Goal: Task Accomplishment & Management: Complete application form

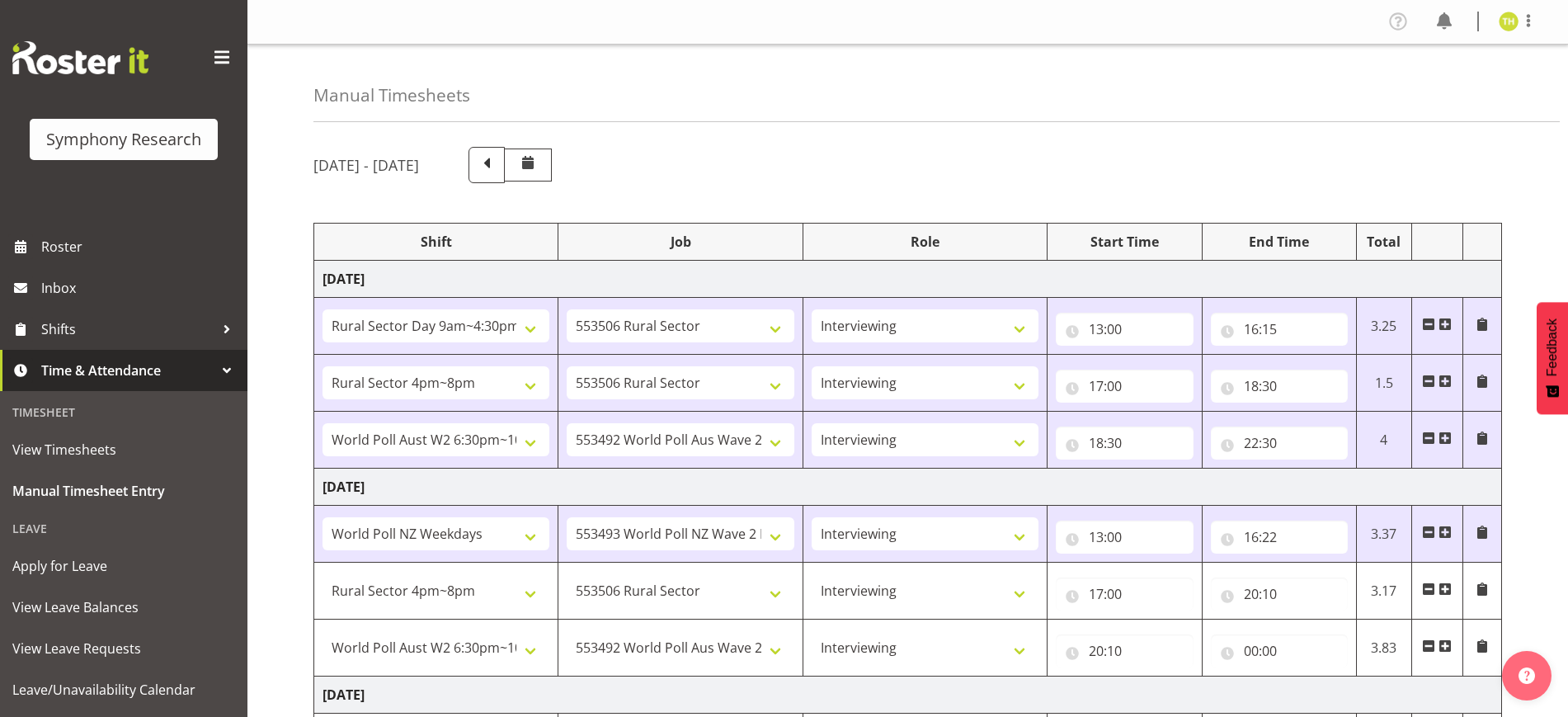
select select "81561"
select select "10587"
select select "47"
select select "81298"
select select "10587"
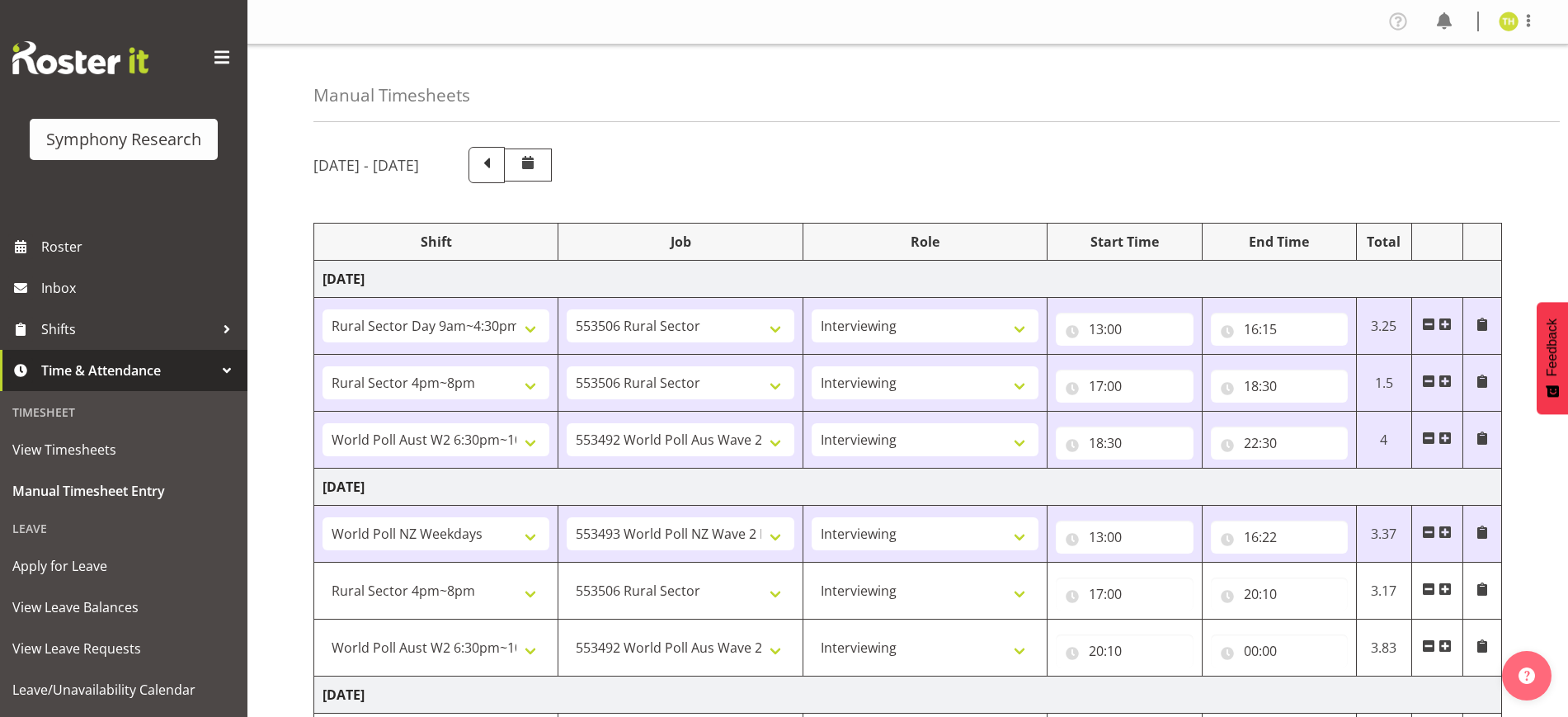
select select "47"
select select "56692"
select select "10499"
select select "47"
select select "41604"
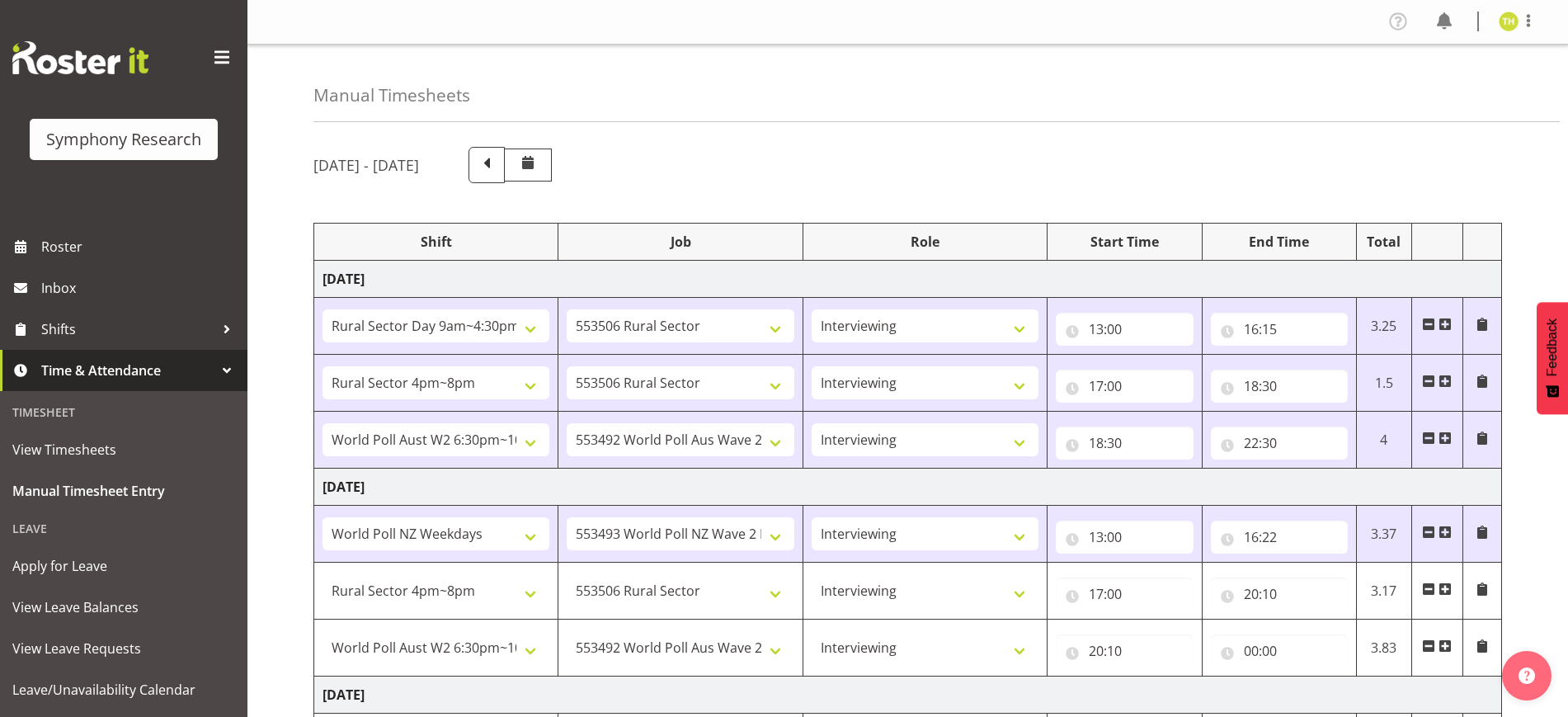
select select "10527"
select select "47"
select select "81298"
select select "10587"
select select "47"
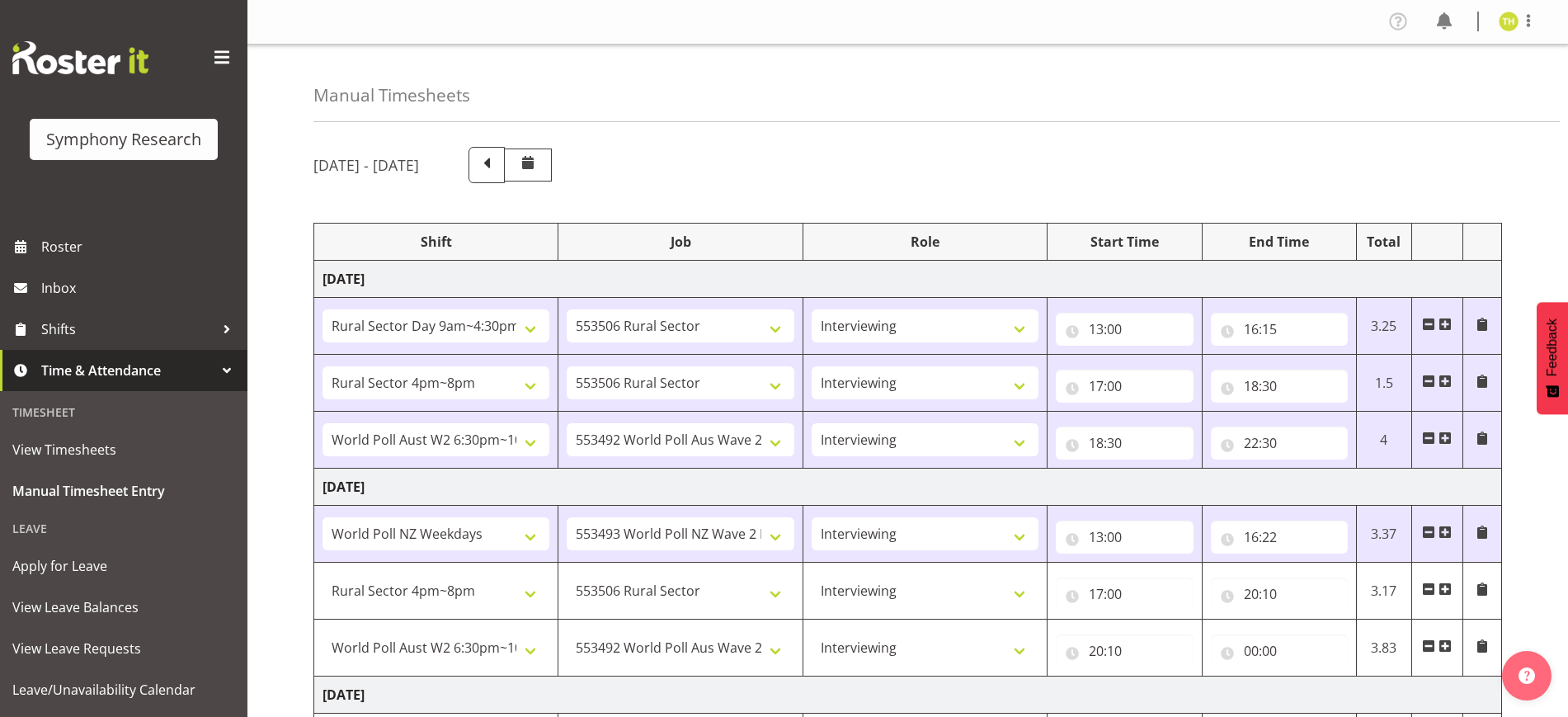
select select "56692"
select select "10499"
select select "47"
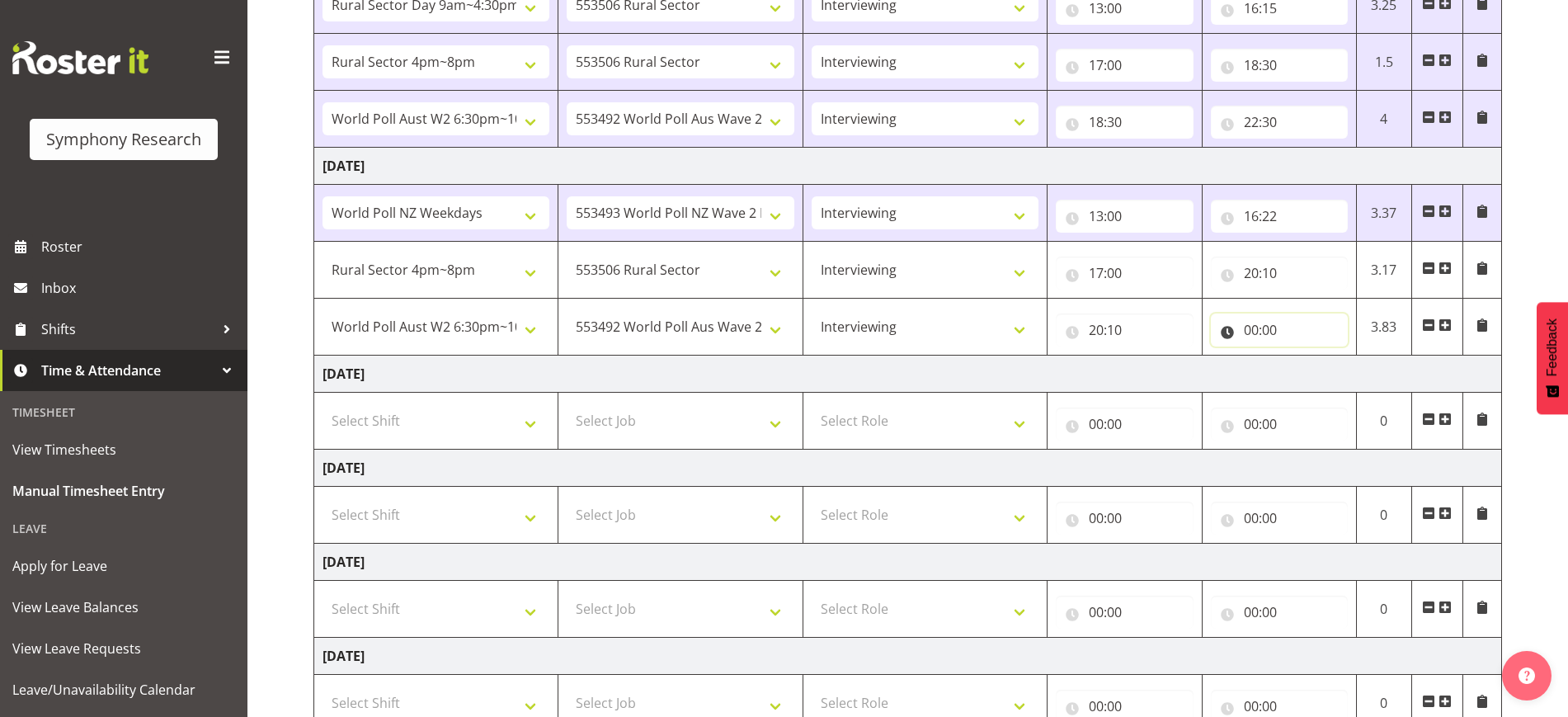
click at [1249, 326] on input "00:00" at bounding box center [1279, 330] width 137 height 33
click at [1321, 377] on select "00 01 02 03 04 05 06 07 08 09 10 11 12 13 14 15 16 17 18 19 20 21 22 23" at bounding box center [1322, 373] width 37 height 33
select select "22"
click at [1304, 356] on select "00 01 02 03 04 05 06 07 08 09 10 11 12 13 14 15 16 17 18 19 20 21 22 23" at bounding box center [1322, 373] width 37 height 33
type input "22:00"
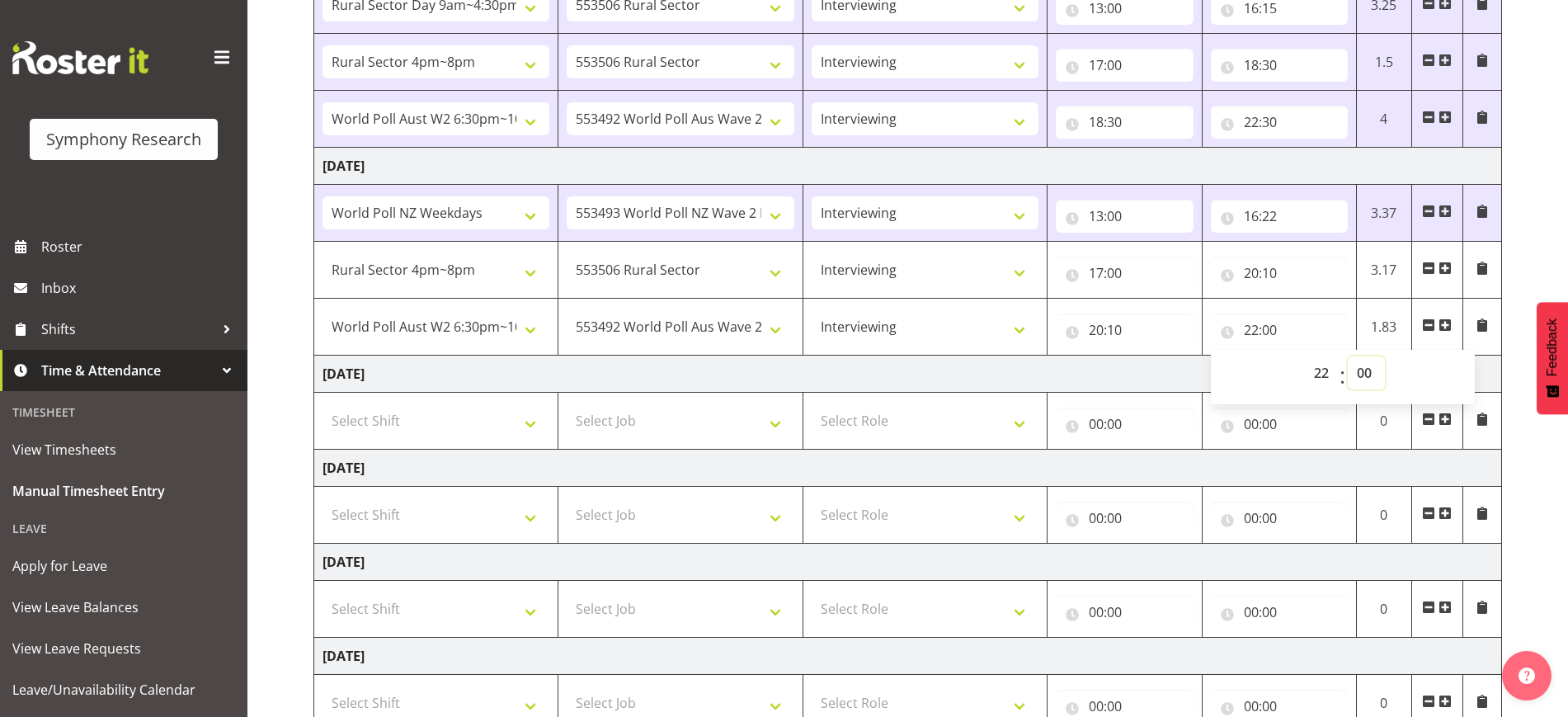
click at [1368, 376] on select "00 01 02 03 04 05 06 07 08 09 10 11 12 13 14 15 16 17 18 19 20 21 22 23 24 25 2…" at bounding box center [1366, 373] width 37 height 33
select select "30"
click at [1348, 356] on select "00 01 02 03 04 05 06 07 08 09 10 11 12 13 14 15 16 17 18 19 20 21 22 23 24 25 2…" at bounding box center [1366, 373] width 37 height 33
type input "22:30"
click at [1510, 288] on div "[DATE] - [DATE] Shift Job Role Start Time End Time Total [DATE] !!Weekend Resid…" at bounding box center [941, 365] width 1254 height 1104
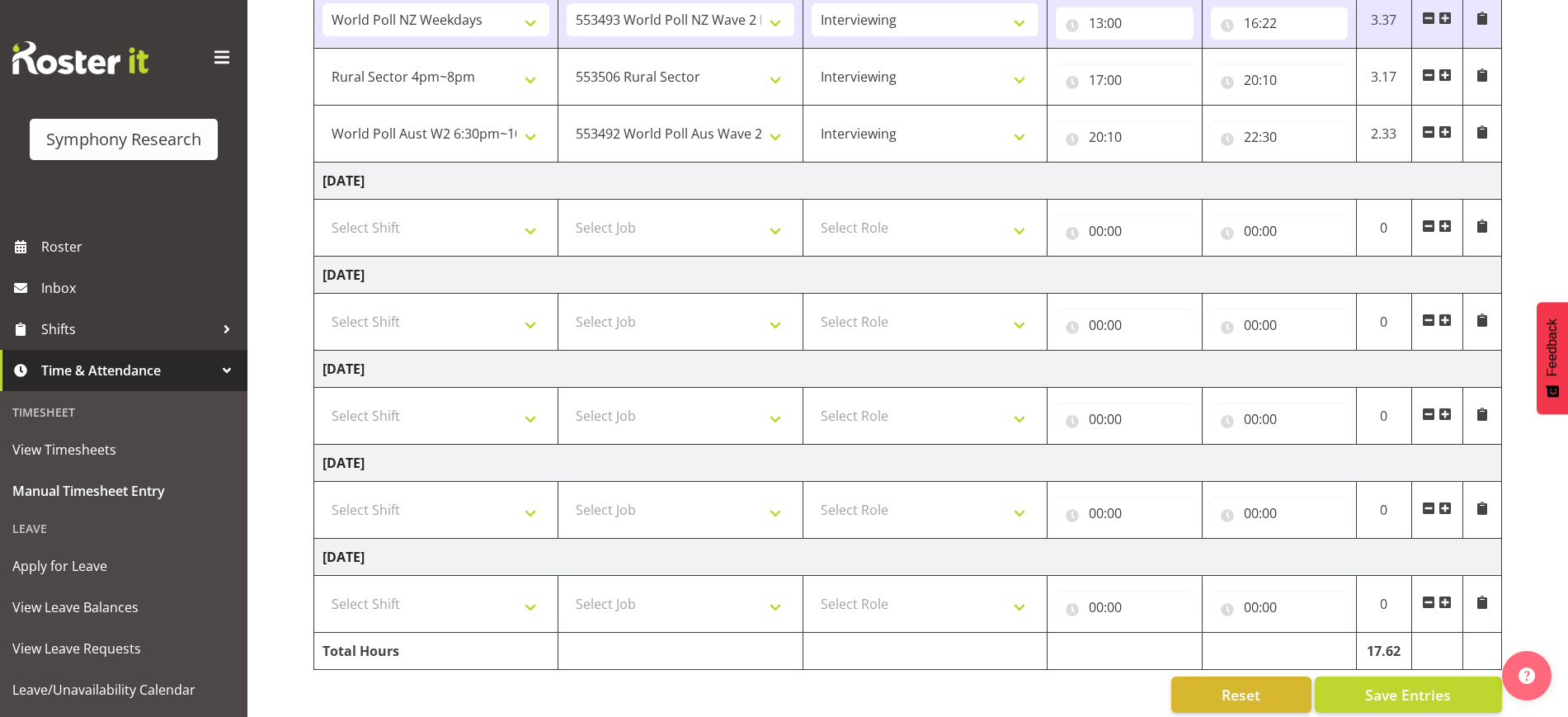
scroll to position [538, 0]
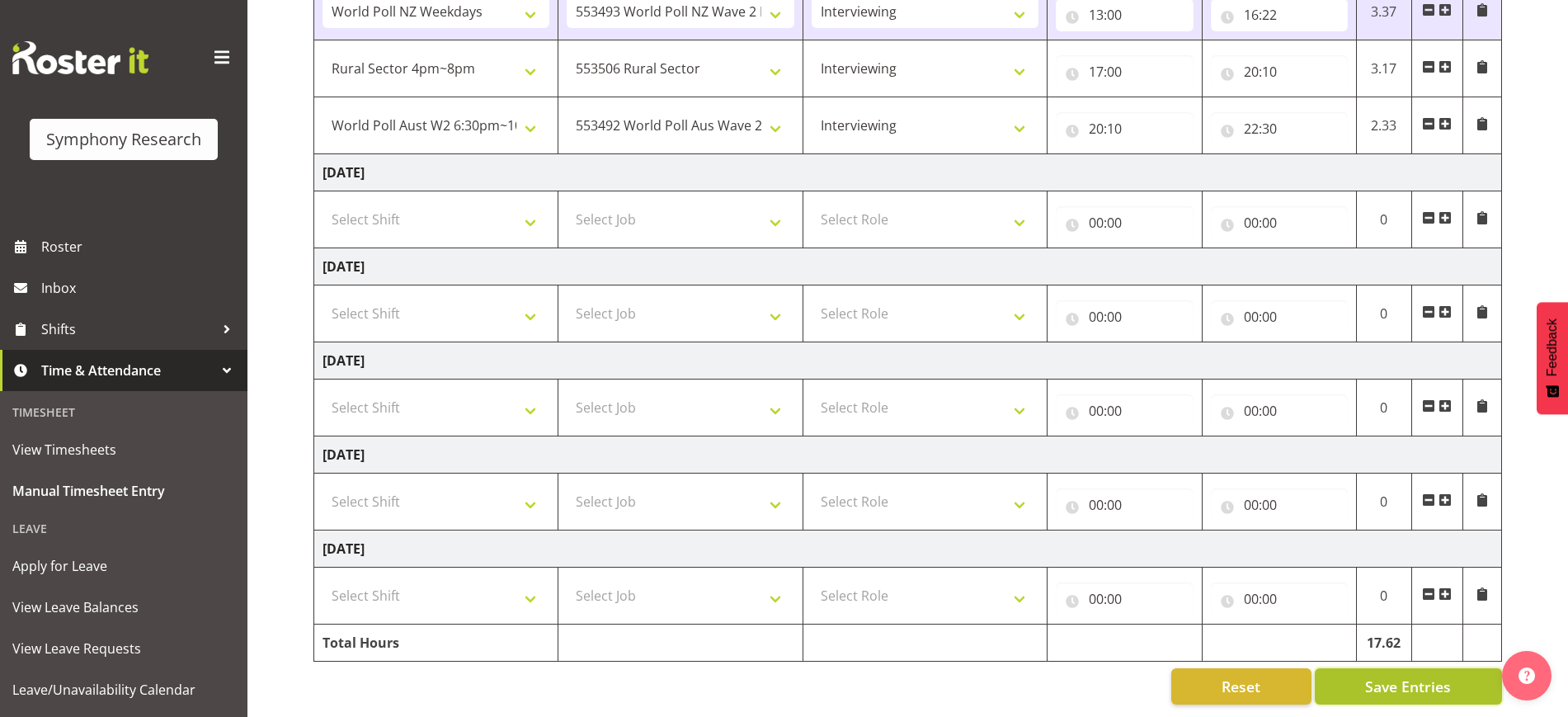
click at [1377, 675] on span "Save Entries" at bounding box center [1408, 686] width 86 height 22
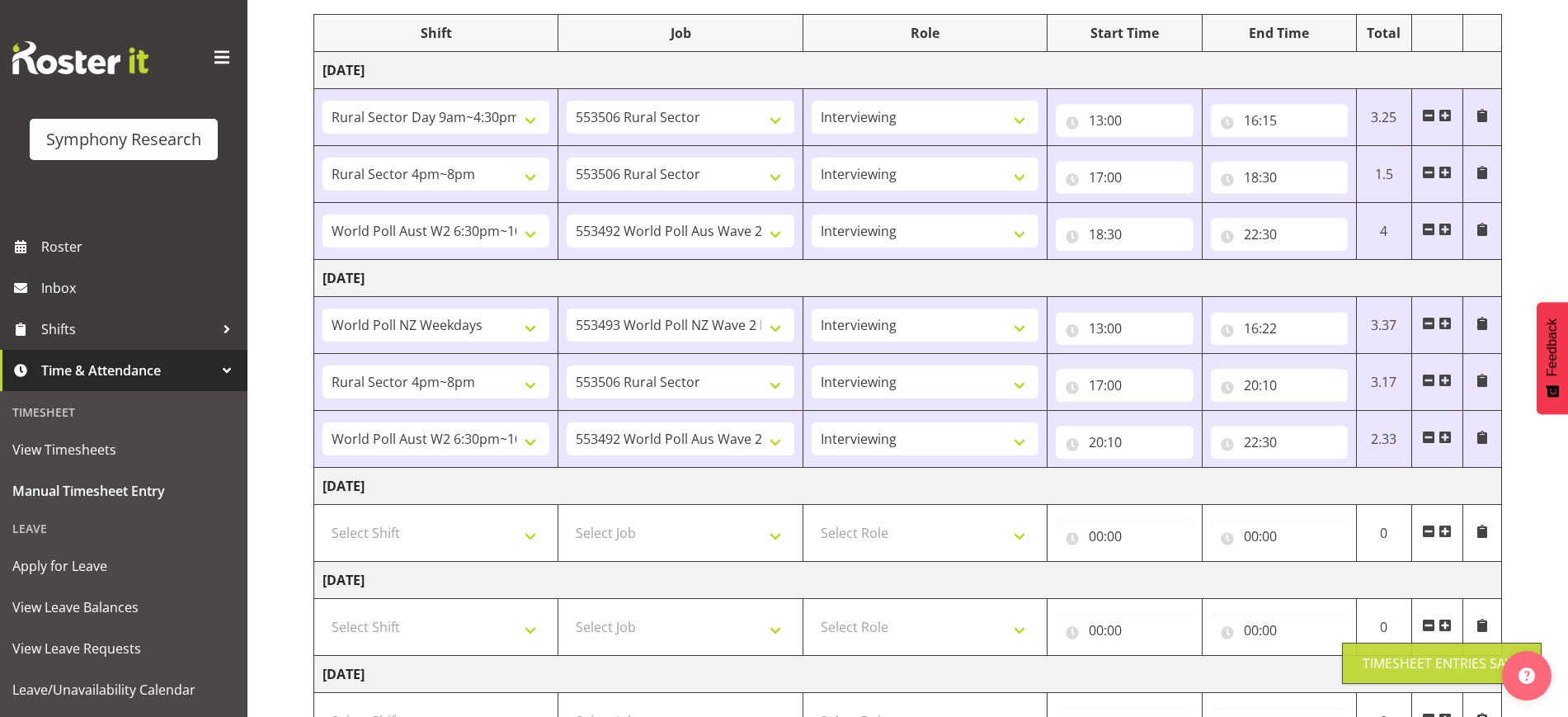
scroll to position [23, 0]
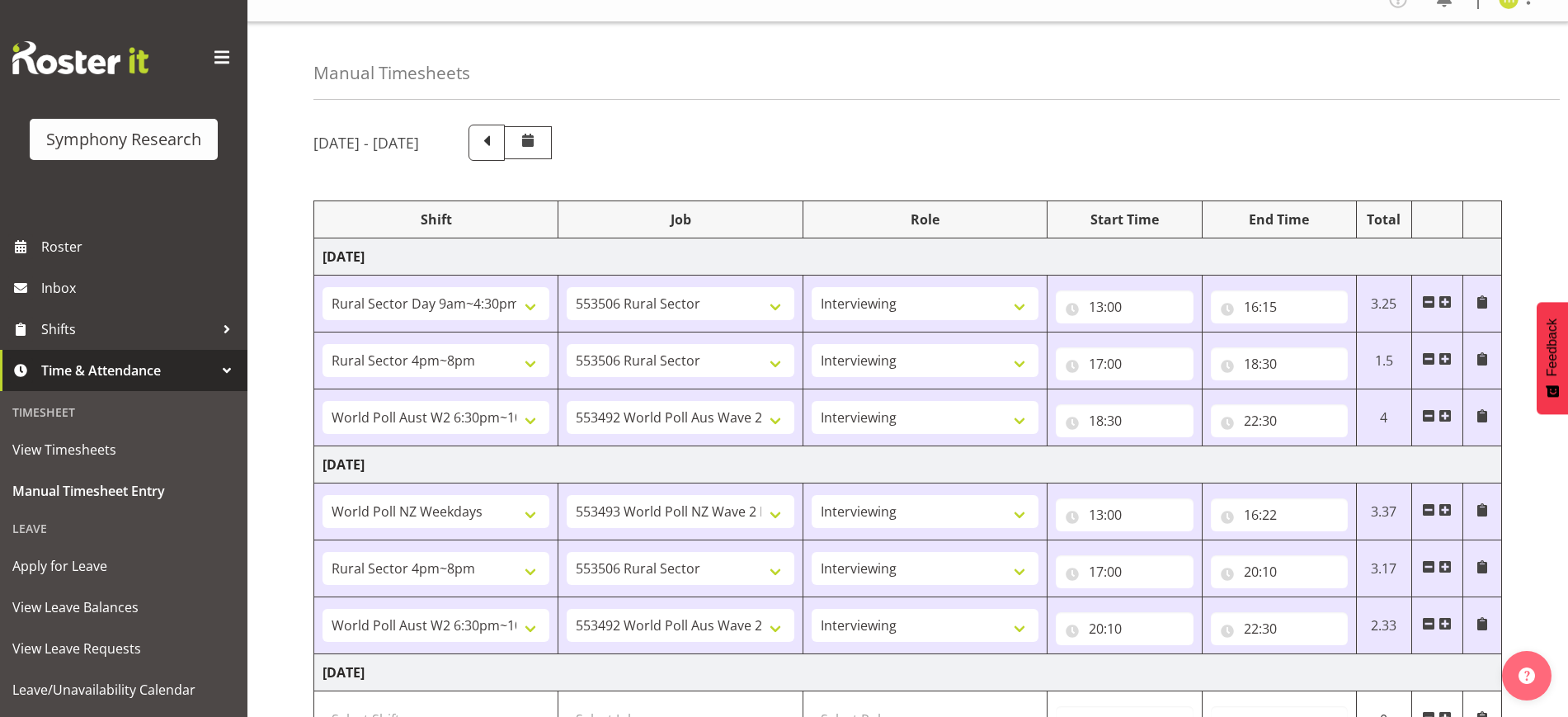
drag, startPoint x: 1431, startPoint y: 50, endPoint x: 1431, endPoint y: 31, distance: 19.0
click at [1431, 50] on div "Manual Timesheets" at bounding box center [936, 62] width 1246 height 78
